Goal: Task Accomplishment & Management: Manage account settings

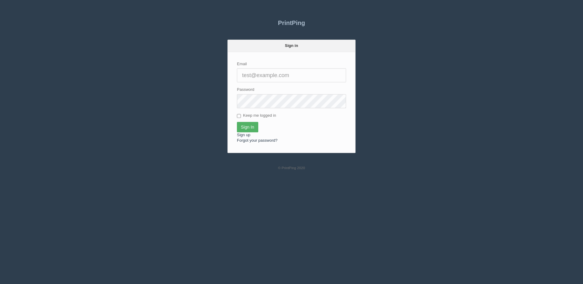
type input "[PERSON_NAME][EMAIL_ADDRESS][DOMAIN_NAME]"
click at [244, 127] on input "Sign In" at bounding box center [247, 127] width 21 height 10
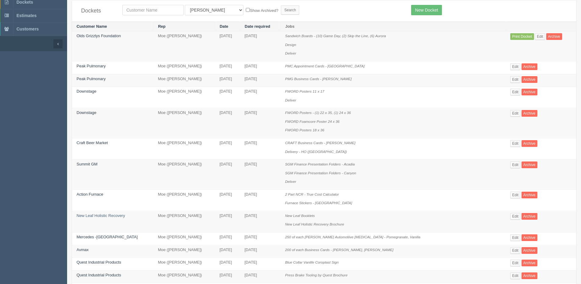
scroll to position [30, 0]
